Goal: Navigation & Orientation: Find specific page/section

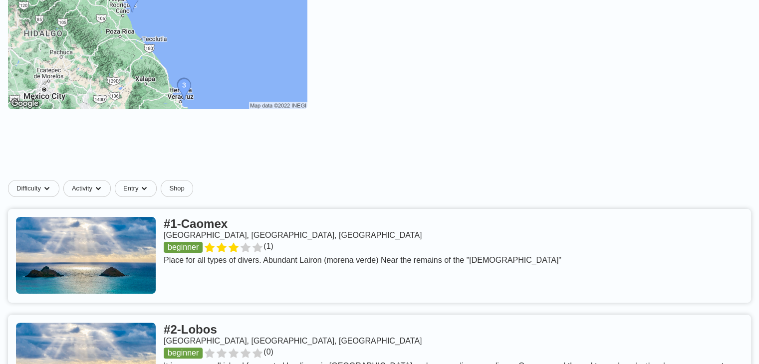
scroll to position [180, 0]
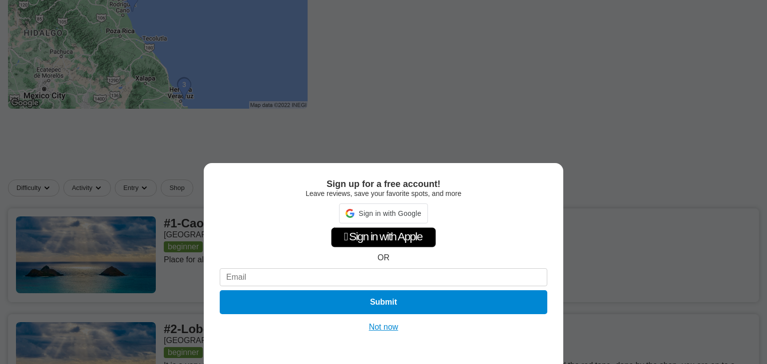
click at [510, 115] on div "Sign up for a free account! Leave reviews, save your favorite spots, and more S…" at bounding box center [383, 182] width 767 height 364
click at [383, 329] on button "Not now" at bounding box center [383, 328] width 35 height 10
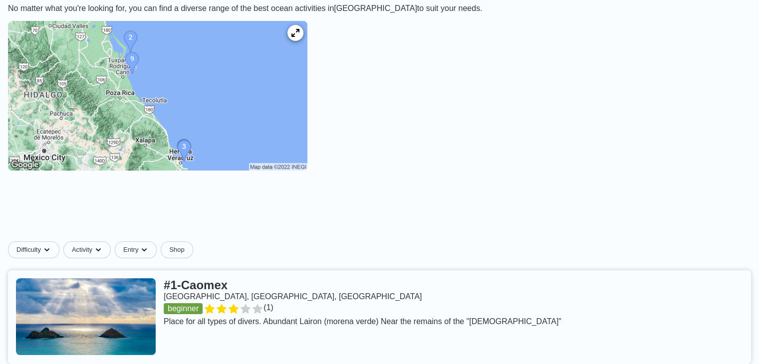
scroll to position [118, 0]
click at [274, 126] on img at bounding box center [158, 96] width 300 height 150
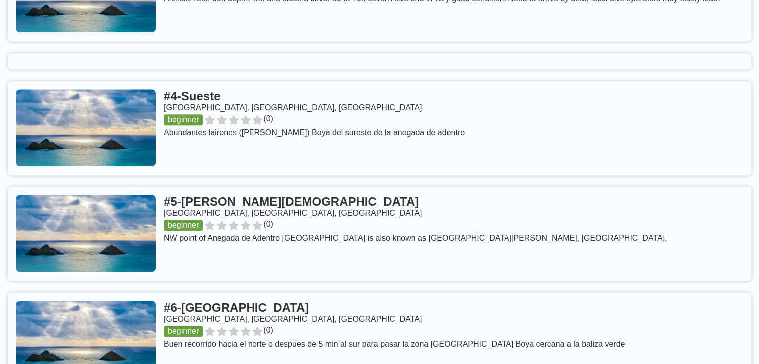
scroll to position [653, 0]
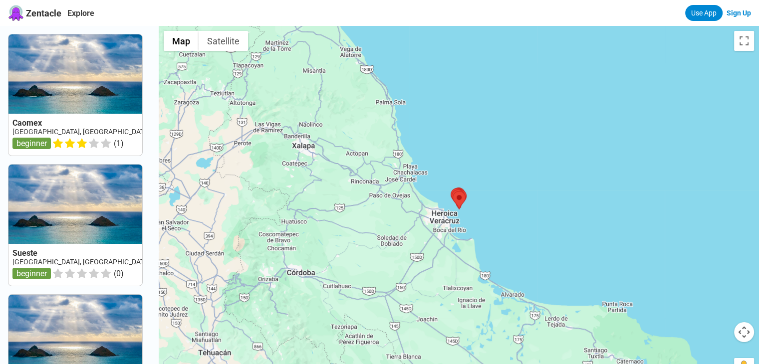
click at [463, 220] on div at bounding box center [459, 208] width 601 height 364
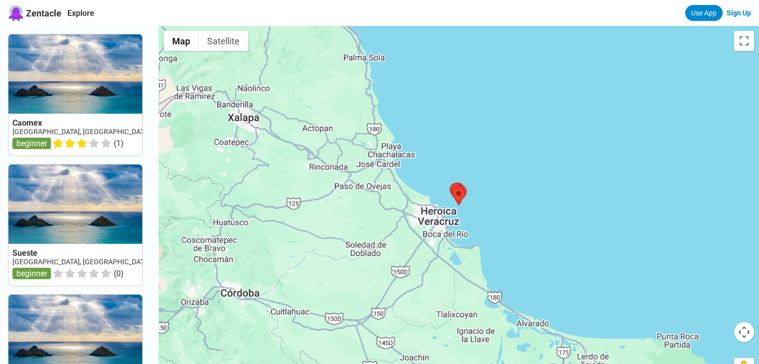
click at [463, 220] on div at bounding box center [459, 208] width 601 height 364
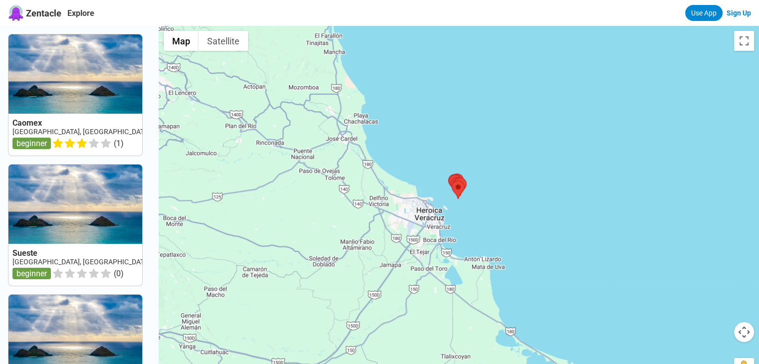
click at [463, 220] on div at bounding box center [459, 208] width 601 height 364
click at [487, 197] on div at bounding box center [459, 208] width 601 height 364
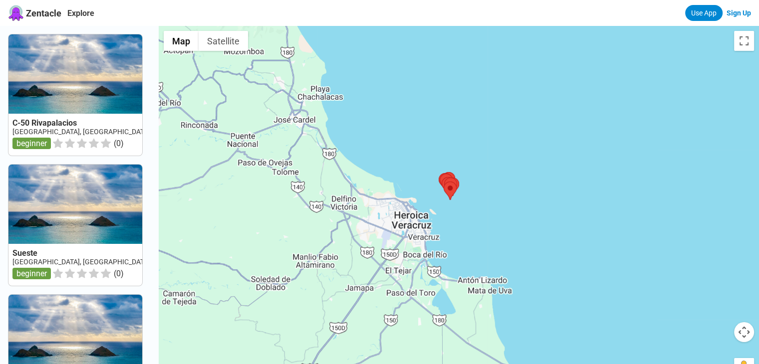
click at [487, 197] on div at bounding box center [459, 208] width 601 height 364
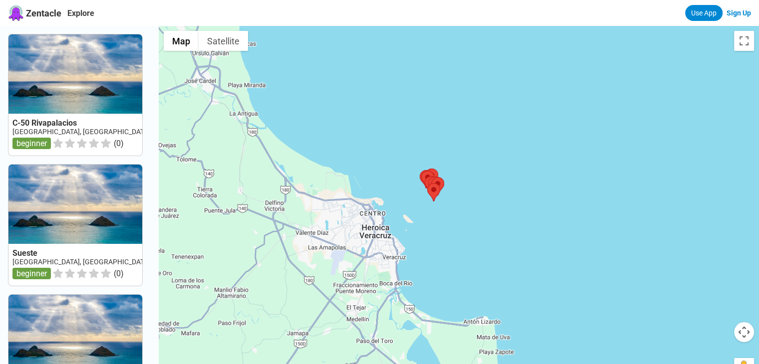
click at [487, 197] on div at bounding box center [459, 208] width 601 height 364
click at [457, 202] on div at bounding box center [459, 208] width 601 height 364
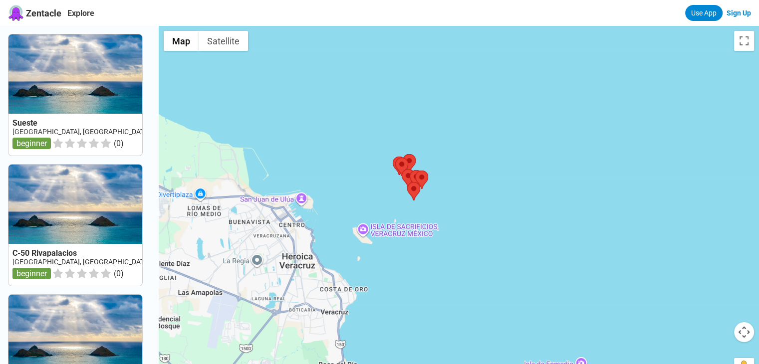
click at [435, 214] on div at bounding box center [459, 208] width 601 height 364
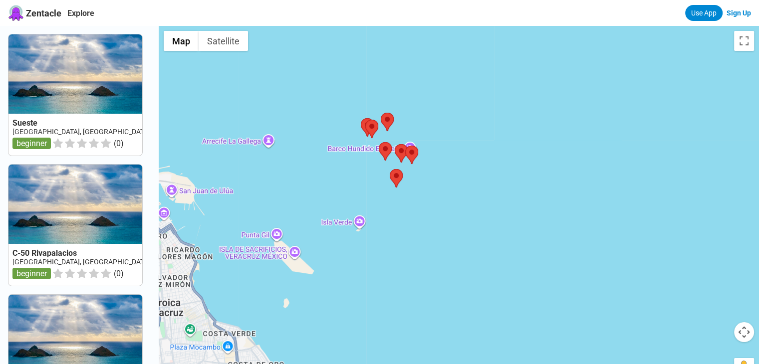
click at [424, 200] on div at bounding box center [459, 208] width 601 height 364
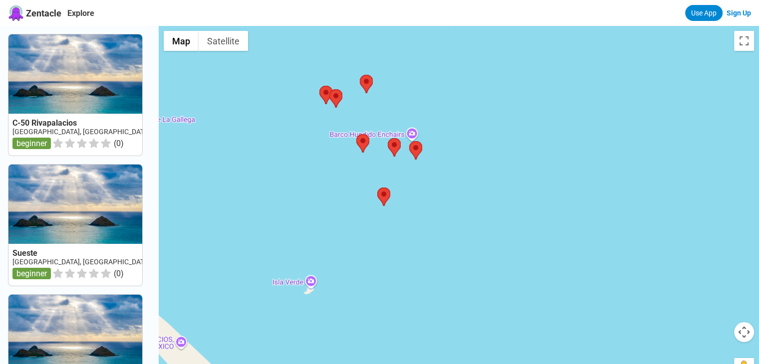
drag, startPoint x: 406, startPoint y: 150, endPoint x: 419, endPoint y: 184, distance: 36.2
click at [419, 184] on div at bounding box center [459, 208] width 601 height 364
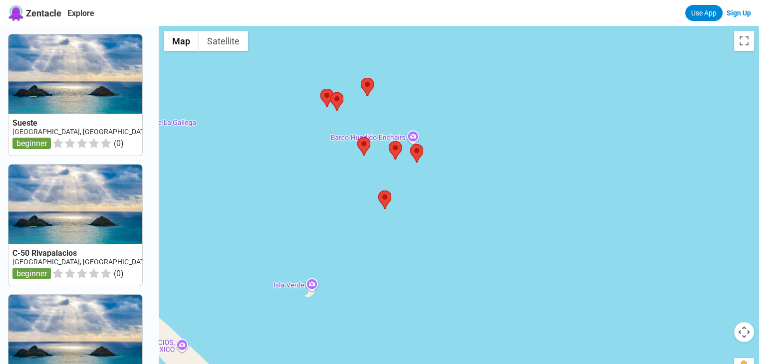
click at [391, 110] on div at bounding box center [459, 208] width 601 height 364
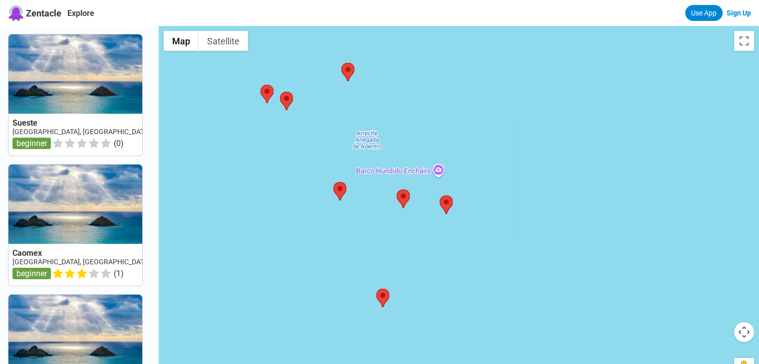
click at [417, 148] on div at bounding box center [459, 208] width 601 height 364
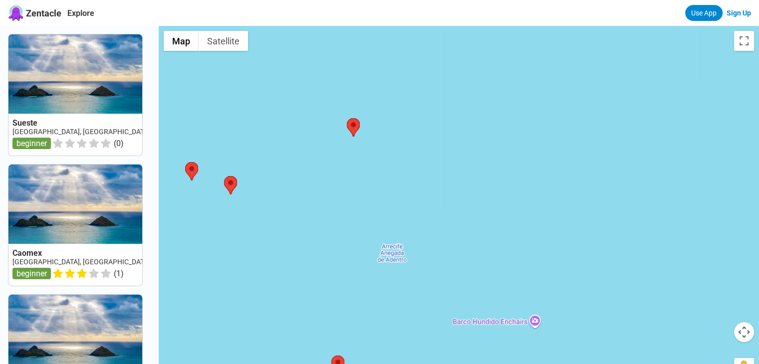
drag, startPoint x: 371, startPoint y: 102, endPoint x: 444, endPoint y: 226, distance: 143.7
click at [444, 226] on div at bounding box center [459, 208] width 601 height 364
click at [370, 150] on div at bounding box center [459, 208] width 601 height 364
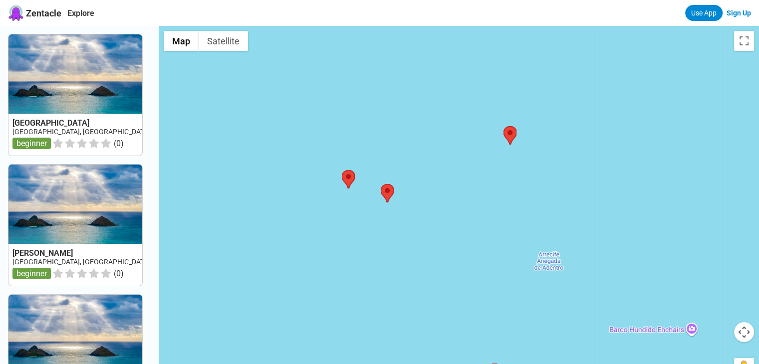
drag, startPoint x: 621, startPoint y: 223, endPoint x: 521, endPoint y: 140, distance: 129.8
click at [521, 140] on div at bounding box center [459, 208] width 601 height 364
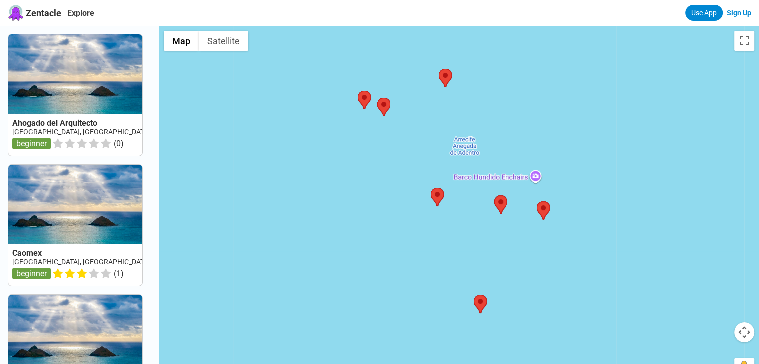
click at [507, 178] on div at bounding box center [459, 208] width 601 height 364
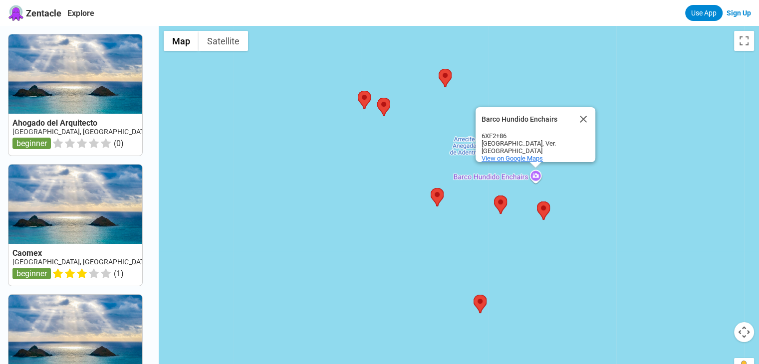
click at [525, 155] on span "View on Google Maps" at bounding box center [512, 158] width 61 height 7
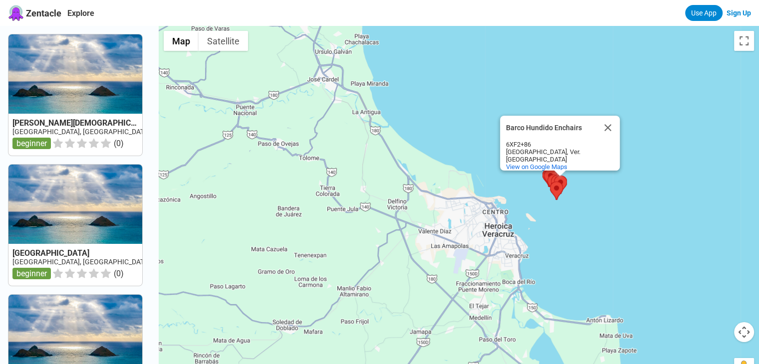
drag, startPoint x: 519, startPoint y: 212, endPoint x: 456, endPoint y: 125, distance: 107.7
click at [456, 125] on div "Barco Hundido Enchairs Barco Hundido Enchairs 6XF2+86 [GEOGRAPHIC_DATA], Ver. […" at bounding box center [459, 208] width 601 height 364
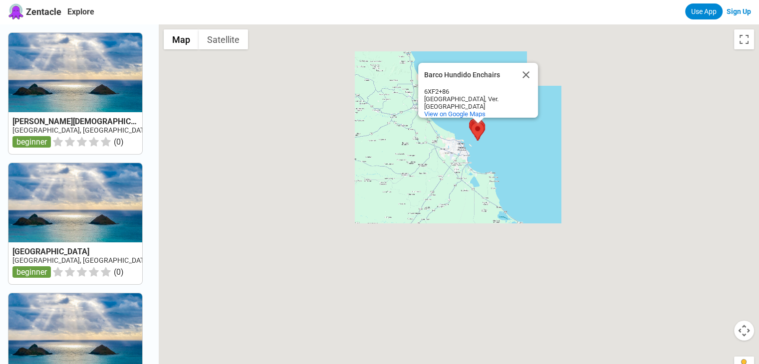
scroll to position [3, 0]
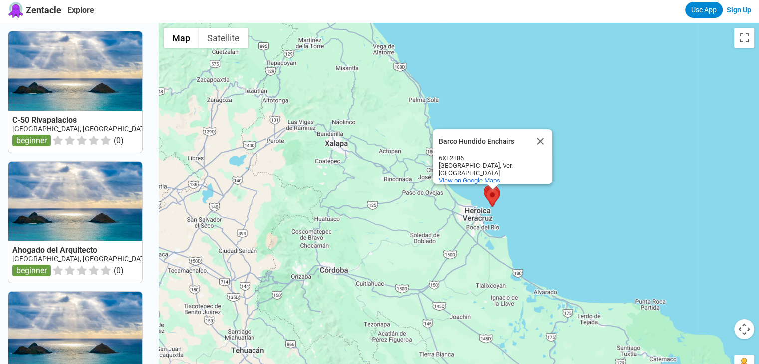
drag, startPoint x: 305, startPoint y: 141, endPoint x: 324, endPoint y: 219, distance: 80.5
click at [324, 219] on div "Barco Hundido Enchairs Barco Hundido Enchairs 6XF2+86 [GEOGRAPHIC_DATA], Ver. […" at bounding box center [459, 205] width 601 height 364
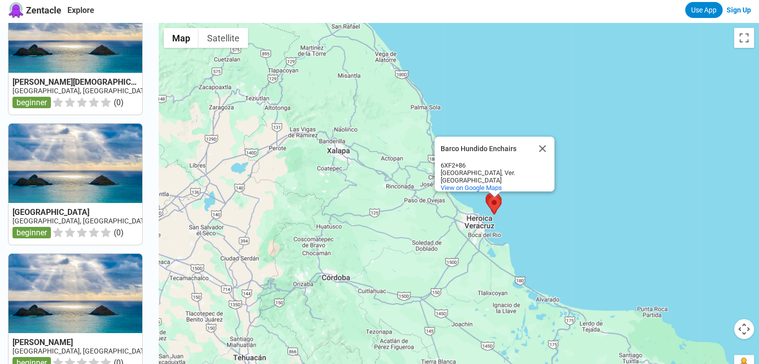
scroll to position [0, 0]
